Goal: Information Seeking & Learning: Learn about a topic

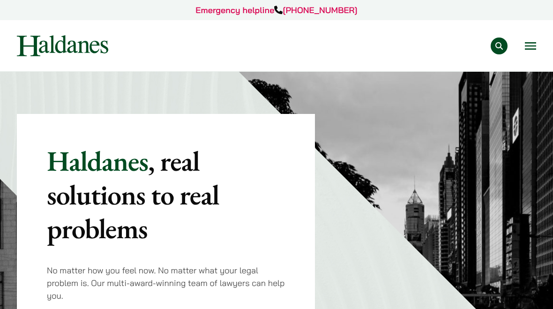
click at [535, 50] on button "Open menu" at bounding box center [530, 46] width 11 height 8
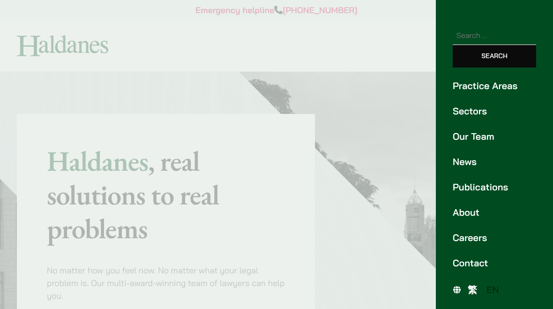
scroll to position [36, 0]
click at [482, 240] on link "Careers" at bounding box center [494, 238] width 83 height 14
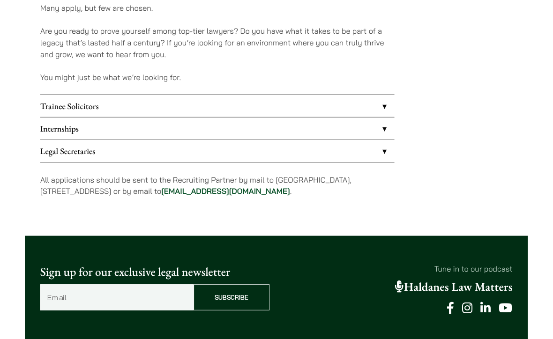
scroll to position [768, 0]
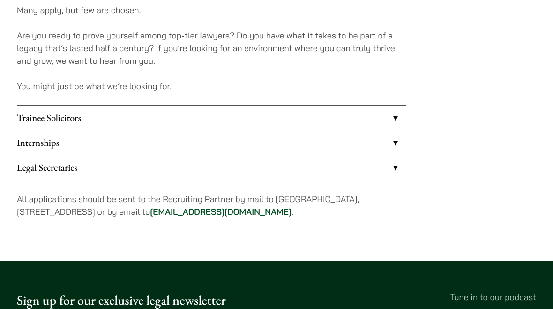
click at [394, 117] on link "Trainee Solicitors" at bounding box center [212, 117] width 390 height 24
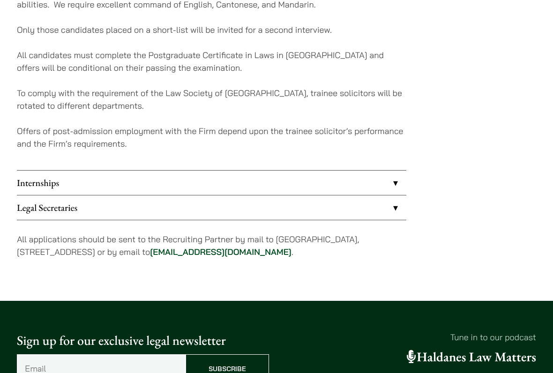
scroll to position [959, 0]
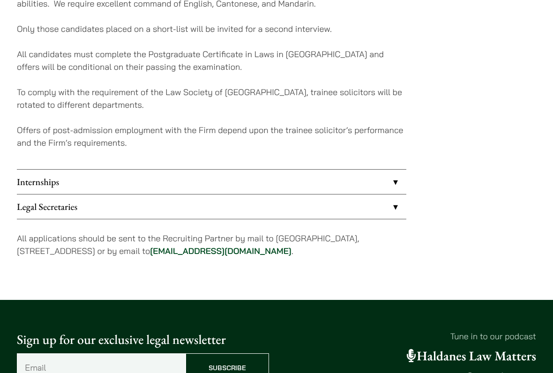
click at [72, 188] on link "Internships" at bounding box center [212, 182] width 390 height 24
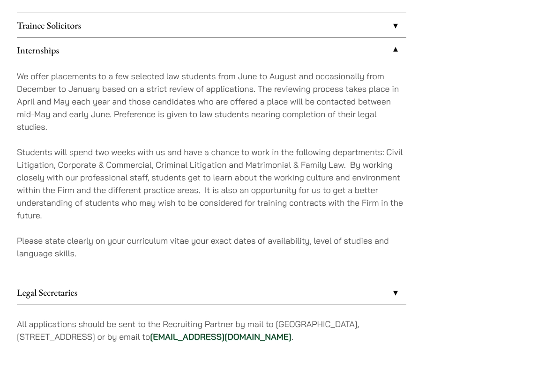
scroll to position [860, 0]
click at [67, 294] on link "Legal Secretaries" at bounding box center [212, 293] width 390 height 24
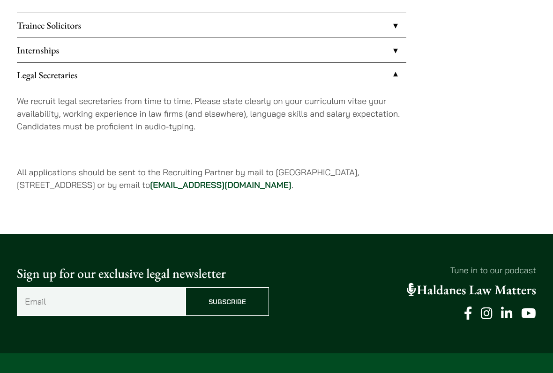
click at [33, 76] on link "Legal Secretaries" at bounding box center [212, 75] width 390 height 24
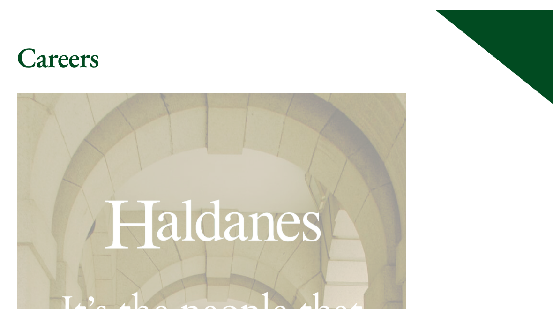
scroll to position [56, 0]
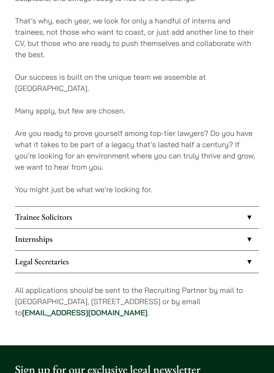
scroll to position [530, 0]
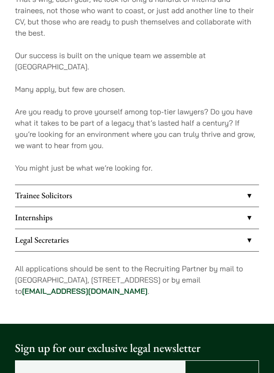
click at [203, 186] on link "Trainee Solicitors" at bounding box center [137, 197] width 244 height 22
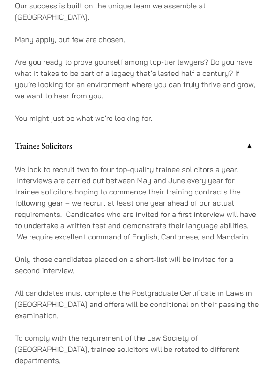
scroll to position [582, 0]
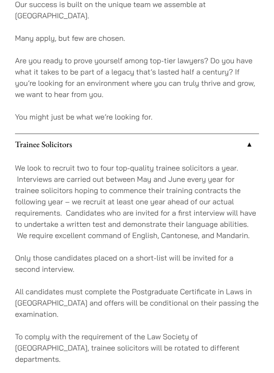
click at [251, 134] on link "Trainee Solicitors" at bounding box center [137, 145] width 244 height 22
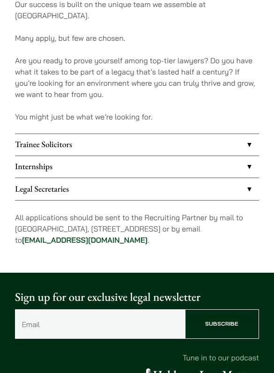
click at [238, 158] on link "Internships" at bounding box center [137, 167] width 244 height 22
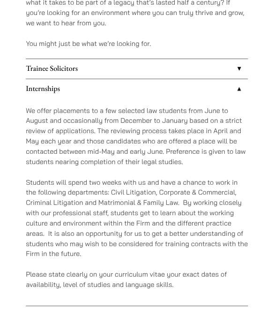
scroll to position [664, 0]
